Goal: Transaction & Acquisition: Purchase product/service

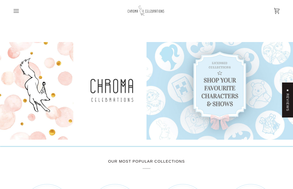
click at [16, 10] on icon "Open menu" at bounding box center [16, 11] width 6 height 6
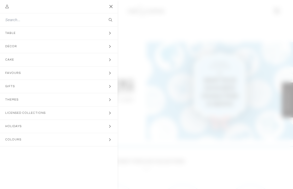
click at [13, 34] on span "Table" at bounding box center [12, 33] width 25 height 13
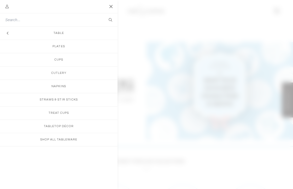
click at [66, 113] on link "Treat Cups" at bounding box center [58, 112] width 117 height 13
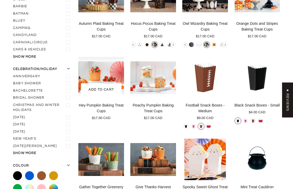
scroll to position [110, 0]
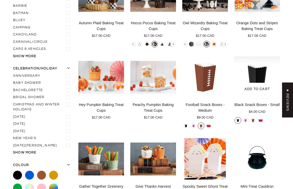
click at [257, 75] on img "Black Snack Boxes - Small" at bounding box center [257, 76] width 46 height 41
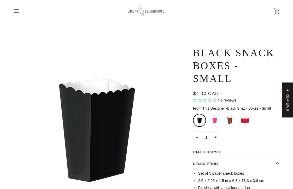
click at [208, 135] on input "1" at bounding box center [206, 138] width 27 height 12
type input "40"
click at [242, 137] on div "− 40 +" at bounding box center [236, 139] width 87 height 15
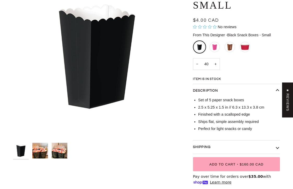
scroll to position [66, 0]
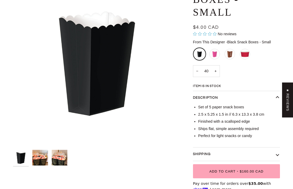
click at [61, 156] on img "Black Snack Boxes - Small" at bounding box center [60, 158] width 16 height 16
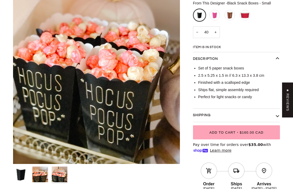
scroll to position [98, 0]
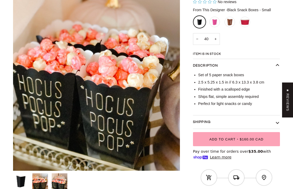
click at [276, 122] on button "Shipping" at bounding box center [236, 122] width 87 height 14
